Goal: Task Accomplishment & Management: Complete application form

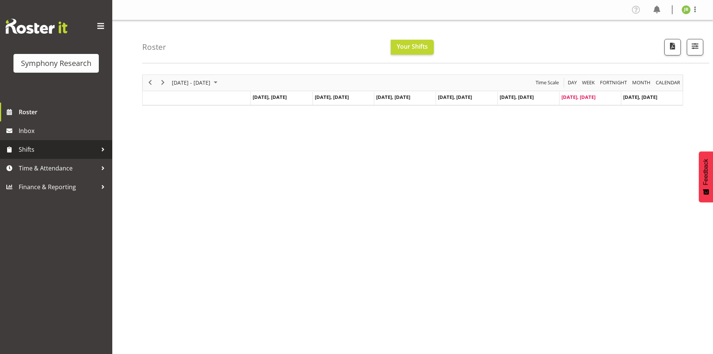
click at [57, 151] on span "Shifts" at bounding box center [58, 149] width 79 height 11
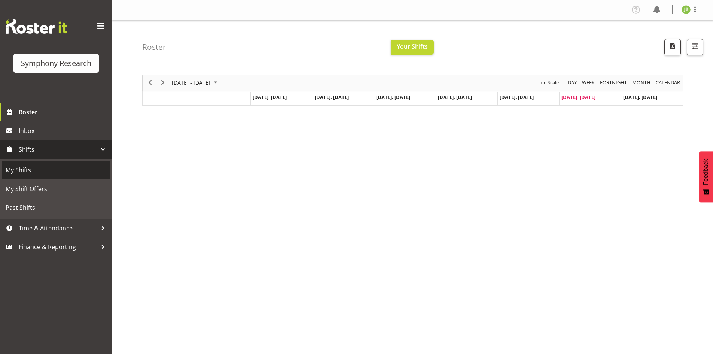
click at [52, 171] on span "My Shifts" at bounding box center [56, 169] width 101 height 11
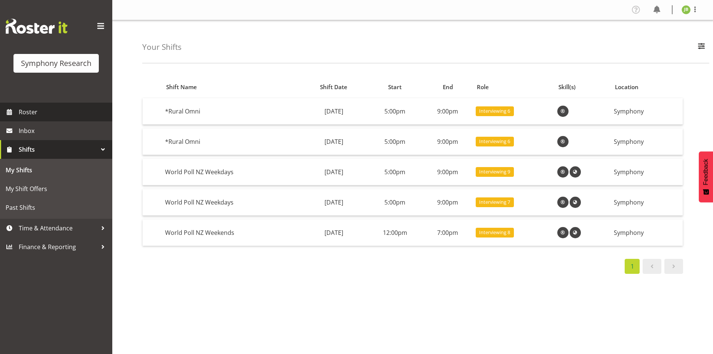
click at [48, 113] on span "Roster" at bounding box center [64, 111] width 90 height 11
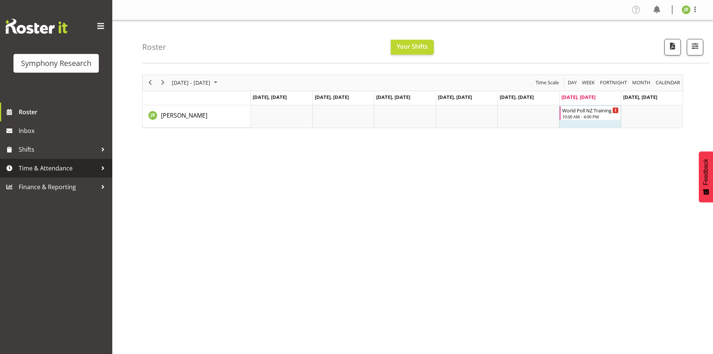
click at [55, 169] on span "Time & Attendance" at bounding box center [58, 168] width 79 height 11
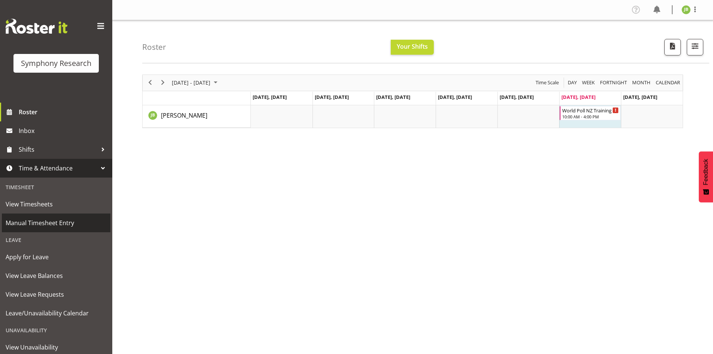
click at [54, 227] on span "Manual Timesheet Entry" at bounding box center [56, 222] width 101 height 11
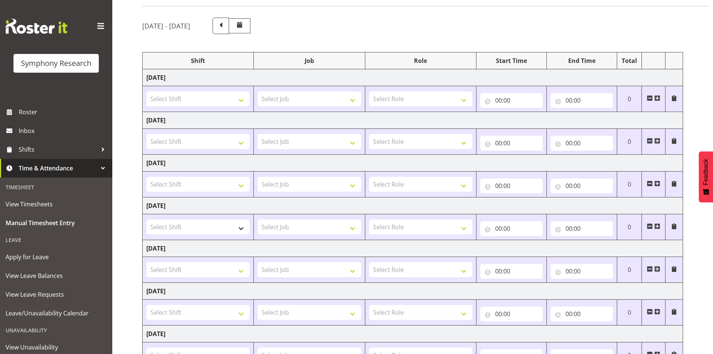
scroll to position [111, 0]
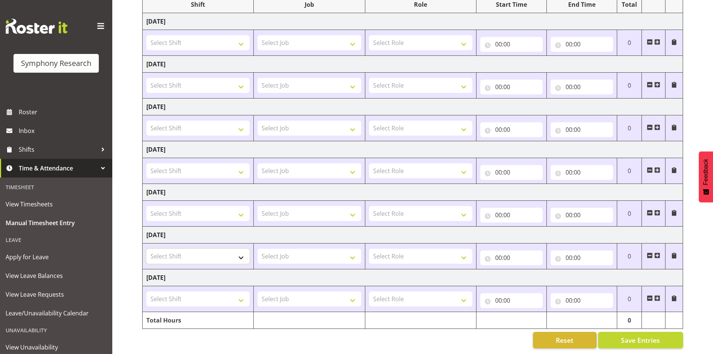
click at [216, 255] on select "Select Shift !!Project Briefing (Job to be assigned) !!Weekend Residential (Ros…" at bounding box center [197, 256] width 103 height 15
select select "25102"
click at [146, 249] on select "Select Shift !!Project Briefing (Job to be assigned) !!Weekend Residential (Ros…" at bounding box center [197, 256] width 103 height 15
click at [294, 250] on select "Select Job 550060 IF Admin 553492 World Poll Aus Wave 2 Main 2025 553493 World …" at bounding box center [309, 256] width 103 height 15
select select "10527"
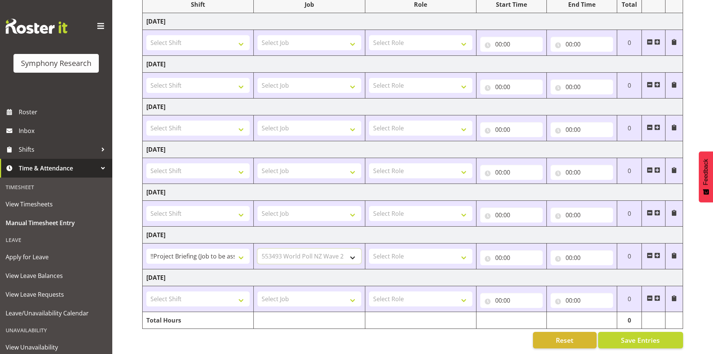
click at [258, 249] on select "Select Job 550060 IF Admin 553492 World Poll Aus Wave 2 Main 2025 553493 World …" at bounding box center [309, 256] width 103 height 15
drag, startPoint x: 431, startPoint y: 256, endPoint x: 428, endPoint y: 261, distance: 5.1
click at [428, 261] on td "Select Role Interviewing Briefing" at bounding box center [420, 256] width 111 height 26
select select "297"
click at [369, 249] on select "Select Role Interviewing Briefing" at bounding box center [420, 256] width 103 height 15
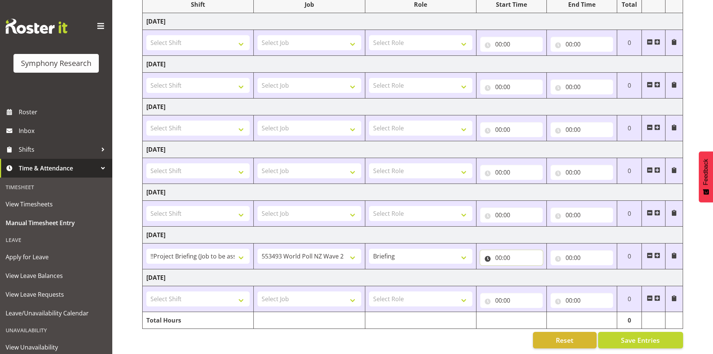
click at [507, 255] on input "00:00" at bounding box center [511, 257] width 63 height 15
click at [528, 270] on select "00 01 02 03 04 05 06 07 08 09 10 11 12 13 14 15 16 17 18 19 20 21 22 23" at bounding box center [531, 277] width 17 height 15
select select "10"
click at [523, 270] on select "00 01 02 03 04 05 06 07 08 09 10 11 12 13 14 15 16 17 18 19 20 21 22 23" at bounding box center [531, 277] width 17 height 15
type input "10:00"
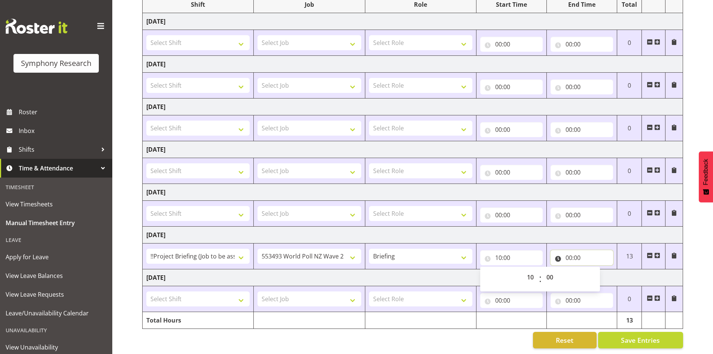
click at [571, 252] on input "00:00" at bounding box center [582, 257] width 63 height 15
click at [599, 276] on select "00 01 02 03 04 05 06 07 08 09 10 11 12 13 14 15 16 17 18 19 20 21 22 23" at bounding box center [601, 277] width 17 height 15
select select "16"
click at [593, 270] on select "00 01 02 03 04 05 06 07 08 09 10 11 12 13 14 15 16 17 18 19 20 21 22 23" at bounding box center [601, 277] width 17 height 15
type input "16:00"
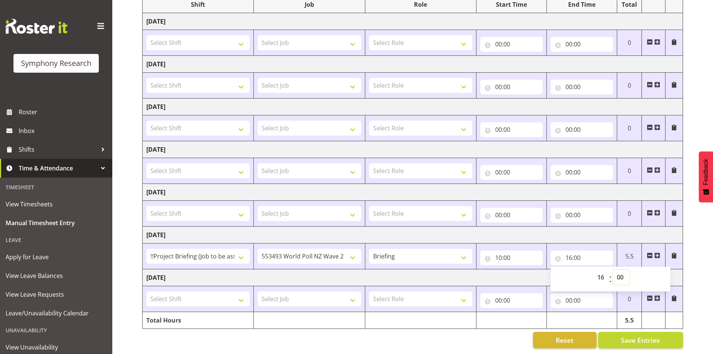
click at [620, 273] on select "00 01 02 03 04 05 06 07 08 09 10 11 12 13 14 15 16 17 18 19 20 21 22 23 24 25 2…" at bounding box center [621, 277] width 17 height 15
select select "1"
click at [613, 270] on select "00 01 02 03 04 05 06 07 08 09 10 11 12 13 14 15 16 17 18 19 20 21 22 23 24 25 2…" at bounding box center [621, 277] width 17 height 15
type input "16:01"
click at [667, 340] on button "Save Entries" at bounding box center [640, 340] width 85 height 16
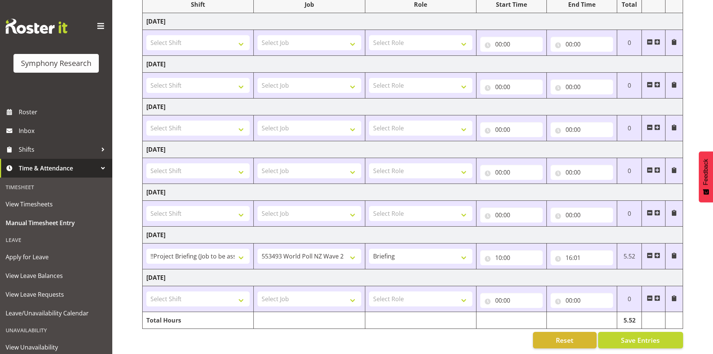
click at [632, 250] on td "5.52" at bounding box center [629, 256] width 25 height 26
click at [657, 252] on span at bounding box center [657, 255] width 6 height 6
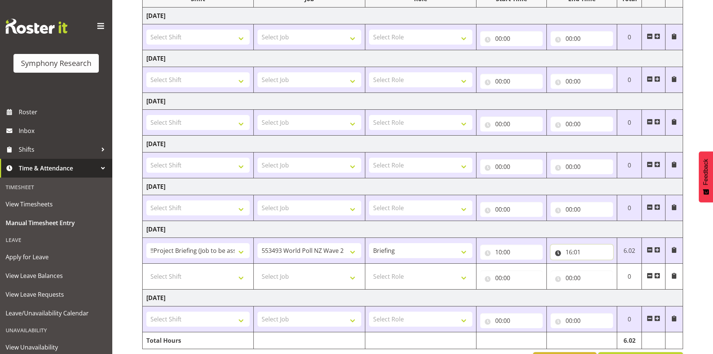
click at [576, 252] on input "16:01" at bounding box center [582, 251] width 63 height 15
click at [602, 270] on select "00 01 02 03 04 05 06 07 08 09 10 11 12 13 14 15 16 17 18 19 20 21 22 23" at bounding box center [601, 271] width 17 height 15
select select "15"
click at [593, 264] on select "00 01 02 03 04 05 06 07 08 09 10 11 12 13 14 15 16 17 18 19 20 21 22 23" at bounding box center [601, 271] width 17 height 15
type input "15:01"
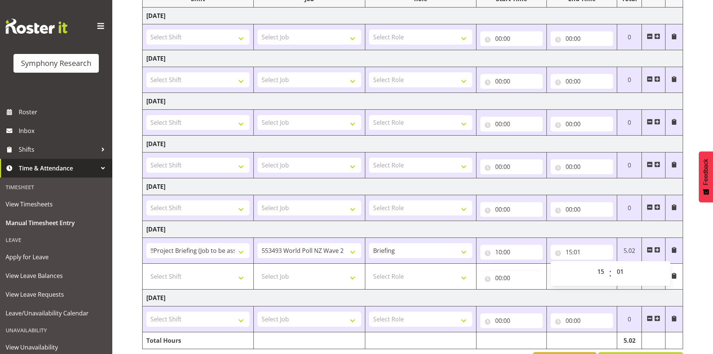
click at [594, 298] on td "Sunday 17th August 2025" at bounding box center [413, 297] width 541 height 17
click at [501, 274] on input "00:00" at bounding box center [511, 277] width 63 height 15
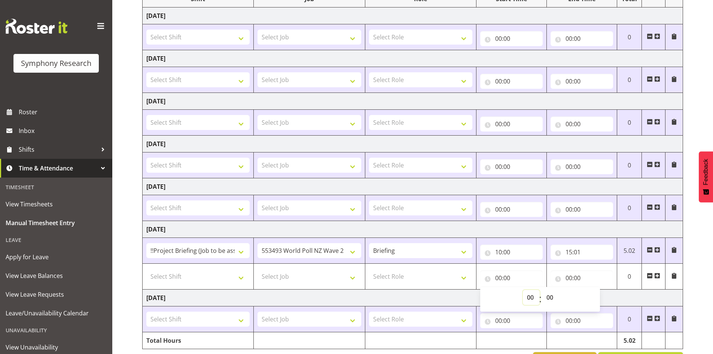
click at [534, 295] on select "00 01 02 03 04 05 06 07 08 09 10 11 12 13 14 15 16 17 18 19 20 21 22 23" at bounding box center [531, 297] width 17 height 15
select select "15"
click at [523, 290] on select "00 01 02 03 04 05 06 07 08 09 10 11 12 13 14 15 16 17 18 19 20 21 22 23" at bounding box center [531, 297] width 17 height 15
type input "15:00"
click at [570, 274] on input "00:00" at bounding box center [582, 277] width 63 height 15
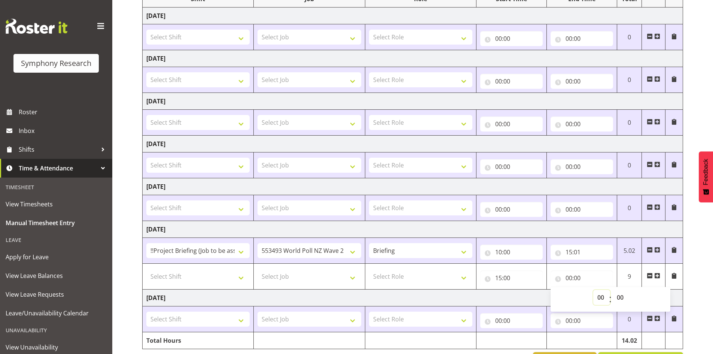
click at [600, 297] on select "00 01 02 03 04 05 06 07 08 09 10 11 12 13 14 15 16 17 18 19 20 21 22 23" at bounding box center [601, 297] width 17 height 15
select select "16"
click at [593, 290] on select "00 01 02 03 04 05 06 07 08 09 10 11 12 13 14 15 16 17 18 19 20 21 22 23" at bounding box center [601, 297] width 17 height 15
type input "16:00"
click at [519, 295] on td "Sunday 17th August 2025" at bounding box center [413, 297] width 541 height 17
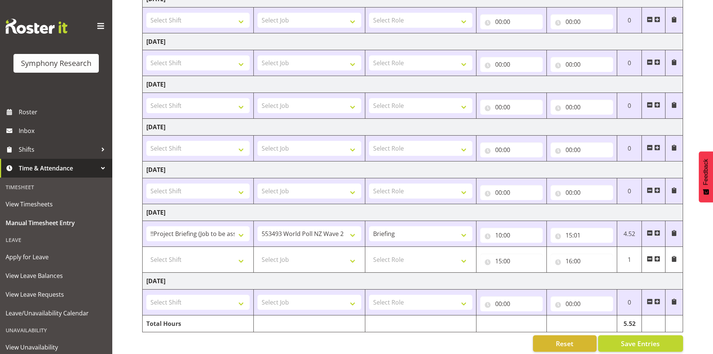
scroll to position [137, 0]
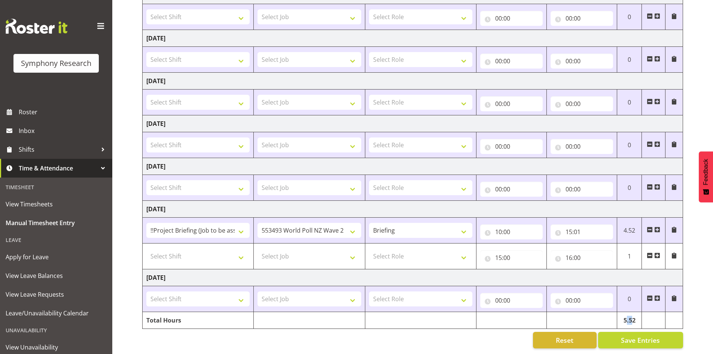
drag, startPoint x: 633, startPoint y: 312, endPoint x: 626, endPoint y: 312, distance: 6.8
click at [626, 312] on td "5.52" at bounding box center [629, 320] width 25 height 17
click at [581, 256] on input "16:00" at bounding box center [582, 257] width 63 height 15
click at [627, 273] on select "00 01 02 03 04 05 06 07 08 09 10 11 12 13 14 15 16 17 18 19 20 21 22 23 24 25 2…" at bounding box center [621, 277] width 17 height 15
select select "30"
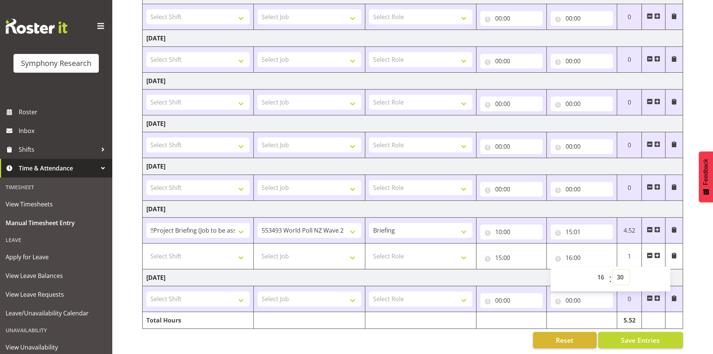
click at [613, 270] on select "00 01 02 03 04 05 06 07 08 09 10 11 12 13 14 15 16 17 18 19 20 21 22 23 24 25 2…" at bounding box center [621, 277] width 17 height 15
type input "16:30"
click at [507, 279] on td "Sunday 17th August 2025" at bounding box center [413, 277] width 541 height 17
click at [578, 254] on input "16:30" at bounding box center [582, 257] width 63 height 15
click at [618, 272] on select "00 01 02 03 04 05 06 07 08 09 10 11 12 13 14 15 16 17 18 19 20 21 22 23 24 25 2…" at bounding box center [621, 277] width 17 height 15
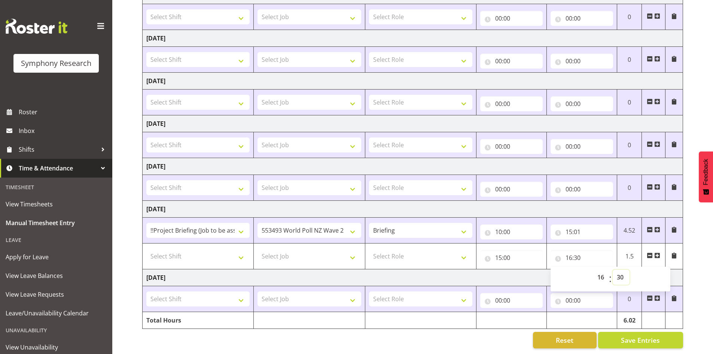
select select "1"
click at [613, 270] on select "00 01 02 03 04 05 06 07 08 09 10 11 12 13 14 15 16 17 18 19 20 21 22 23 24 25 2…" at bounding box center [621, 277] width 17 height 15
type input "16:01"
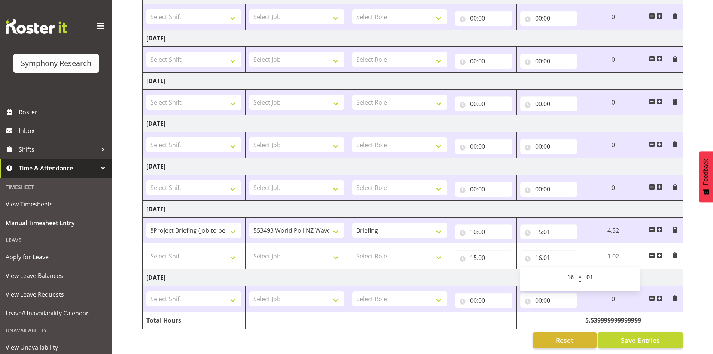
click at [496, 274] on td "Sunday 17th August 2025" at bounding box center [413, 277] width 541 height 17
click at [547, 253] on input "16:01" at bounding box center [548, 257] width 57 height 15
click at [590, 271] on select "00 01 02 03 04 05 06 07 08 09 10 11 12 13 14 15 16 17 18 19 20 21 22 23 24 25 2…" at bounding box center [591, 277] width 17 height 15
select select "0"
click at [599, 270] on select "00 01 02 03 04 05 06 07 08 09 10 11 12 13 14 15 16 17 18 19 20 21 22 23 24 25 2…" at bounding box center [591, 277] width 17 height 15
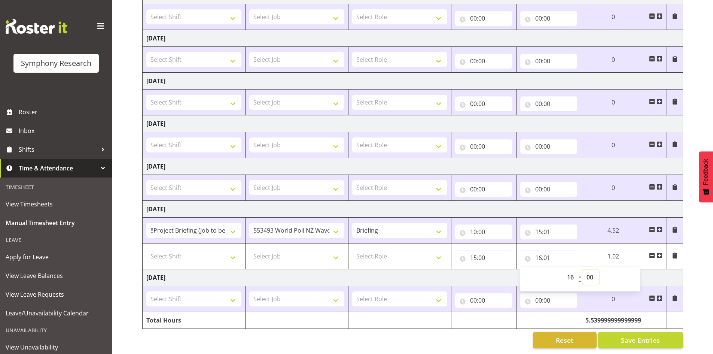
type input "16:00"
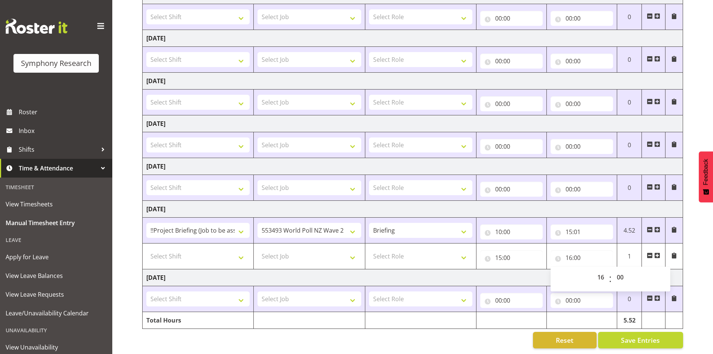
click at [493, 273] on td "Sunday 17th August 2025" at bounding box center [413, 277] width 541 height 17
click at [586, 229] on input "15:01" at bounding box center [582, 231] width 63 height 15
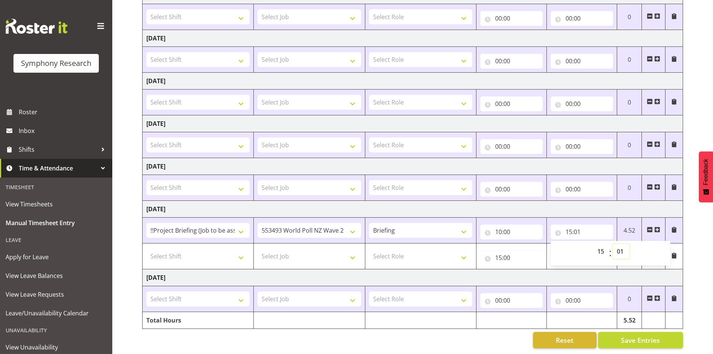
click at [620, 244] on select "00 01 02 03 04 05 06 07 08 09 10 11 12 13 14 15 16 17 18 19 20 21 22 23 24 25 2…" at bounding box center [621, 251] width 17 height 15
select select "0"
click at [613, 244] on select "00 01 02 03 04 05 06 07 08 09 10 11 12 13 14 15 16 17 18 19 20 21 22 23 24 25 2…" at bounding box center [621, 251] width 17 height 15
type input "15:00"
click at [495, 286] on td "00:00 00 01 02 03 04 05 06 07 08 09 10 11 12 13 14 15 16 17 18 19 20 21 22 23 :…" at bounding box center [512, 299] width 70 height 26
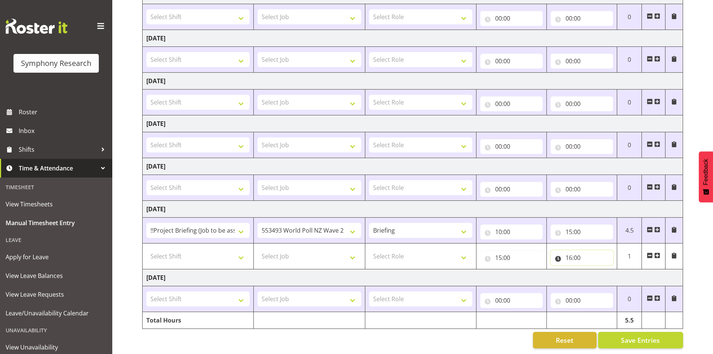
click at [574, 254] on input "16:00" at bounding box center [582, 257] width 63 height 15
click at [623, 271] on select "00 01 02 03 04 05 06 07 08 09 10 11 12 13 14 15 16 17 18 19 20 21 22 23 24 25 2…" at bounding box center [621, 277] width 17 height 15
select select "30"
click at [613, 270] on select "00 01 02 03 04 05 06 07 08 09 10 11 12 13 14 15 16 17 18 19 20 21 22 23 24 25 2…" at bounding box center [621, 277] width 17 height 15
type input "16:30"
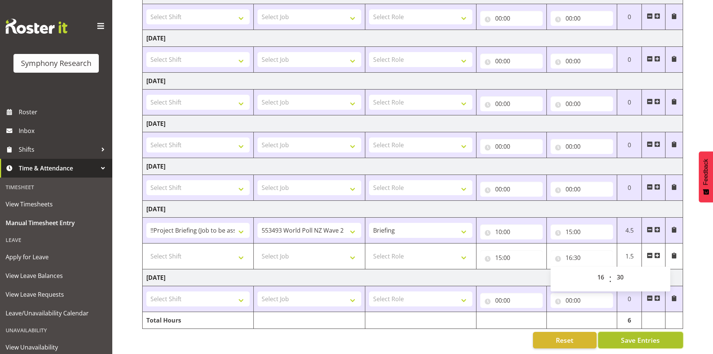
click at [657, 338] on span "Save Entries" at bounding box center [640, 340] width 39 height 10
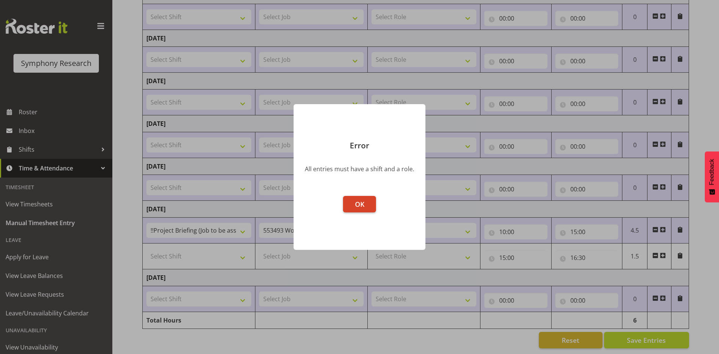
click at [365, 207] on button "OK" at bounding box center [359, 204] width 33 height 16
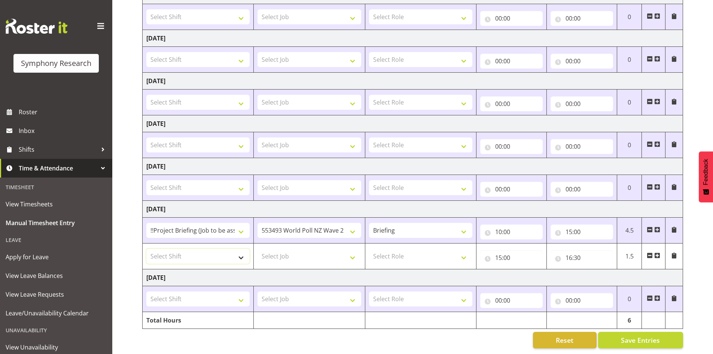
click at [195, 256] on select "Select Shift !!Project Briefing (Job to be assigned) !!Weekend Residential (Ros…" at bounding box center [197, 256] width 103 height 15
select select "2357"
click at [146, 249] on select "Select Shift !!Project Briefing (Job to be assigned) !!Weekend Residential (Ros…" at bounding box center [197, 256] width 103 height 15
click at [283, 253] on select "Select Job 550060 IF Admin 553492 World Poll Aus Wave 2 Main 2025 553493 World …" at bounding box center [309, 256] width 103 height 15
select select "10239"
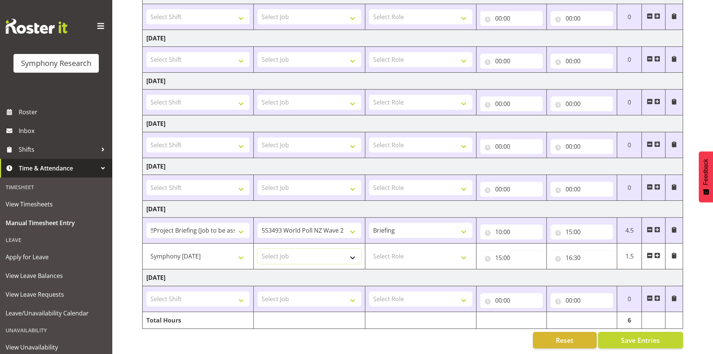
click at [258, 249] on select "Select Job 550060 IF Admin 553492 World Poll Aus Wave 2 Main 2025 553493 World …" at bounding box center [309, 256] width 103 height 15
click at [405, 249] on select "Select Role Interviewing Briefing" at bounding box center [420, 256] width 103 height 15
select select "47"
click at [369, 249] on select "Select Role Interviewing Briefing" at bounding box center [420, 256] width 103 height 15
click at [657, 335] on span "Save Entries" at bounding box center [640, 340] width 39 height 10
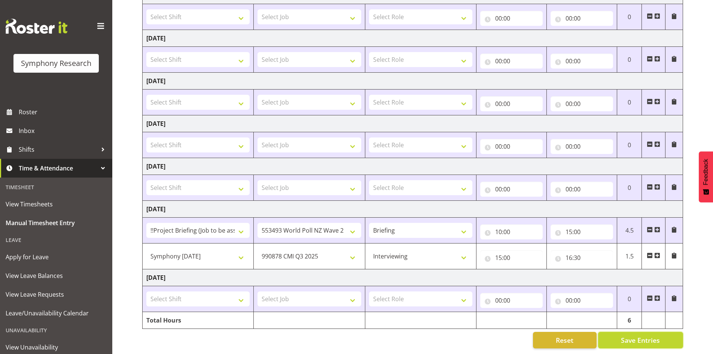
select select "2357"
select select "10239"
select select "47"
type input "15:00"
type input "16:30"
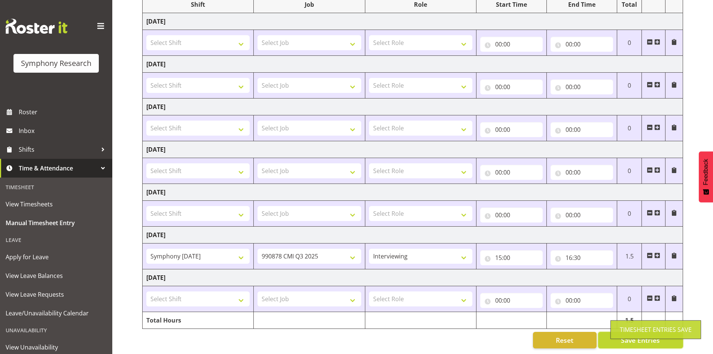
scroll to position [111, 0]
click at [659, 252] on span at bounding box center [657, 255] width 6 height 6
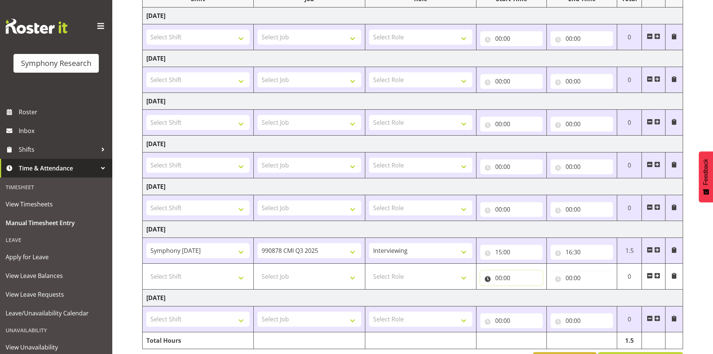
click at [509, 276] on input "00:00" at bounding box center [511, 277] width 63 height 15
click at [528, 298] on select "00 01 02 03 04 05 06 07 08 09 10 11 12 13 14 15 16 17 18 19 20 21 22 23" at bounding box center [531, 297] width 17 height 15
select select "10"
click at [523, 290] on select "00 01 02 03 04 05 06 07 08 09 10 11 12 13 14 15 16 17 18 19 20 21 22 23" at bounding box center [531, 297] width 17 height 15
type input "10:00"
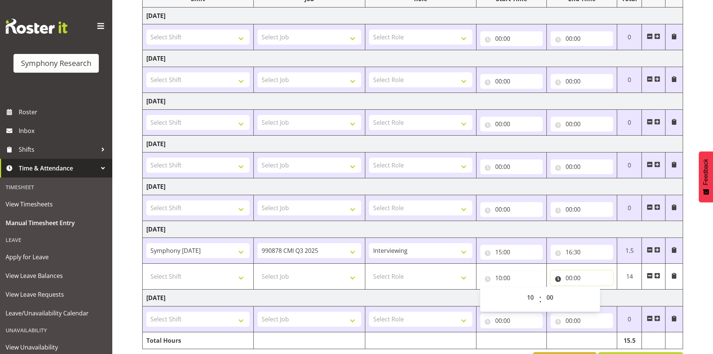
click at [570, 279] on input "00:00" at bounding box center [582, 277] width 63 height 15
click at [599, 295] on select "00 01 02 03 04 05 06 07 08 09 10 11 12 13 14 15 16 17 18 19 20 21 22 23" at bounding box center [601, 297] width 17 height 15
select select "15"
click at [593, 290] on select "00 01 02 03 04 05 06 07 08 09 10 11 12 13 14 15 16 17 18 19 20 21 22 23" at bounding box center [601, 297] width 17 height 15
type input "15:00"
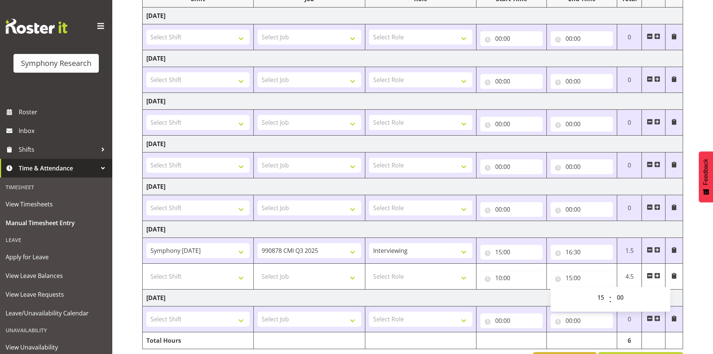
click at [408, 296] on td "Sunday 17th August 2025" at bounding box center [413, 297] width 541 height 17
click at [201, 277] on select "Select Shift !!Project Briefing (Job to be assigned) !!Weekend Residential (Ros…" at bounding box center [197, 276] width 103 height 15
select select "25102"
click at [146, 269] on select "Select Shift !!Project Briefing (Job to be assigned) !!Weekend Residential (Ros…" at bounding box center [197, 276] width 103 height 15
click at [299, 278] on select "Select Job 550060 IF Admin 553492 World Poll Aus Wave 2 Main 2025 553493 World …" at bounding box center [309, 276] width 103 height 15
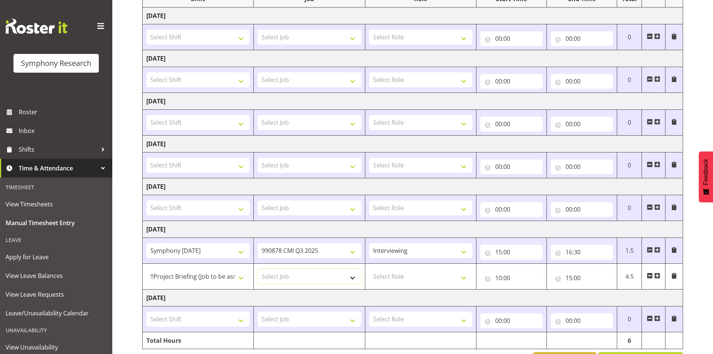
select select "10527"
click at [258, 269] on select "Select Job 550060 IF Admin 553492 World Poll Aus Wave 2 Main 2025 553493 World …" at bounding box center [309, 276] width 103 height 15
click at [399, 270] on select "Select Role Interviewing Briefing" at bounding box center [420, 276] width 103 height 15
select select "297"
click at [369, 269] on select "Select Role Interviewing Briefing" at bounding box center [420, 276] width 103 height 15
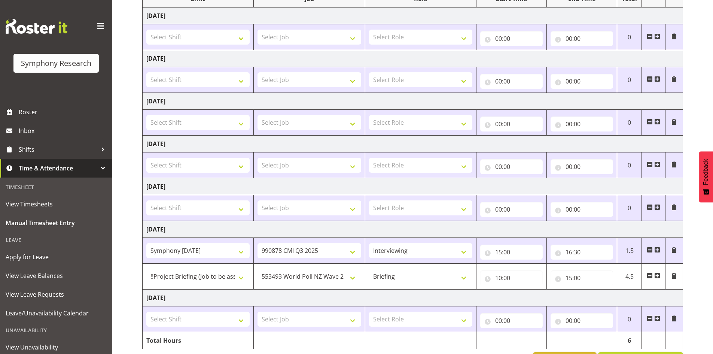
click at [668, 298] on td "Sunday 17th August 2025" at bounding box center [413, 297] width 541 height 17
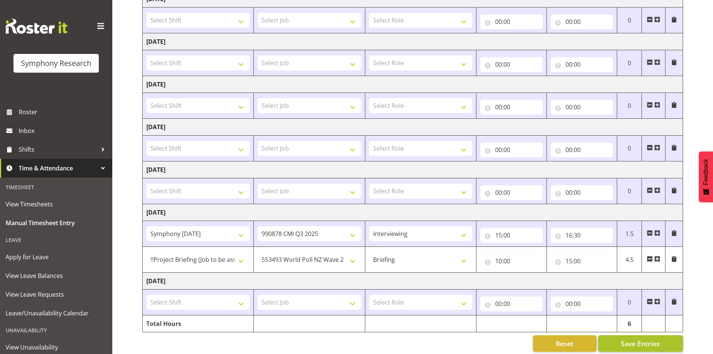
scroll to position [137, 0]
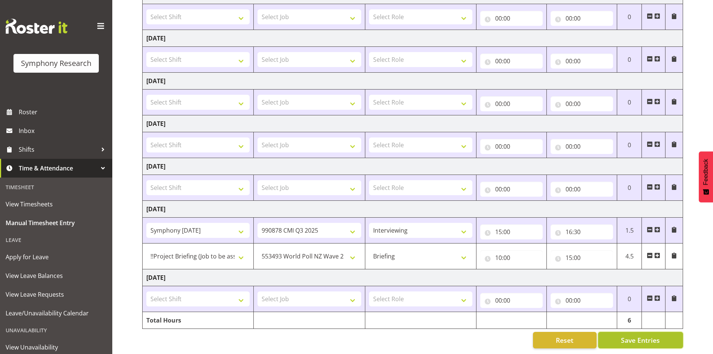
click at [645, 341] on button "Save Entries" at bounding box center [640, 340] width 85 height 16
